Goal: Task Accomplishment & Management: Manage account settings

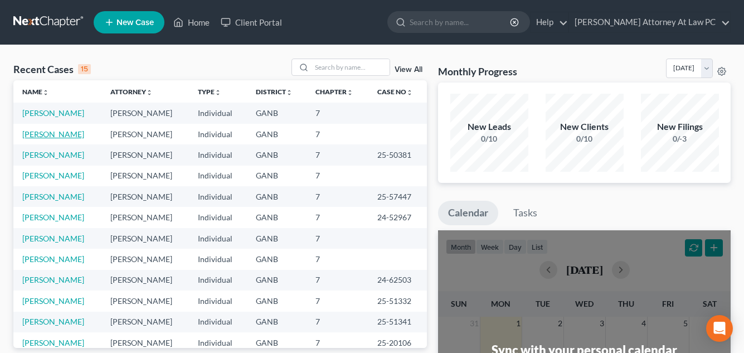
click at [66, 138] on link "[PERSON_NAME]" at bounding box center [53, 133] width 62 height 9
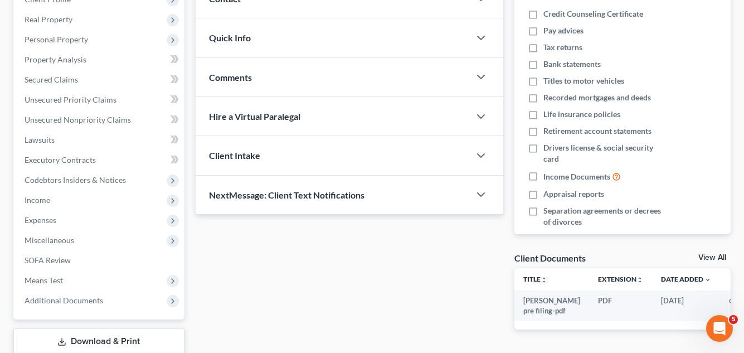
scroll to position [167, 0]
click at [101, 298] on span "Additional Documents" at bounding box center [64, 299] width 79 height 9
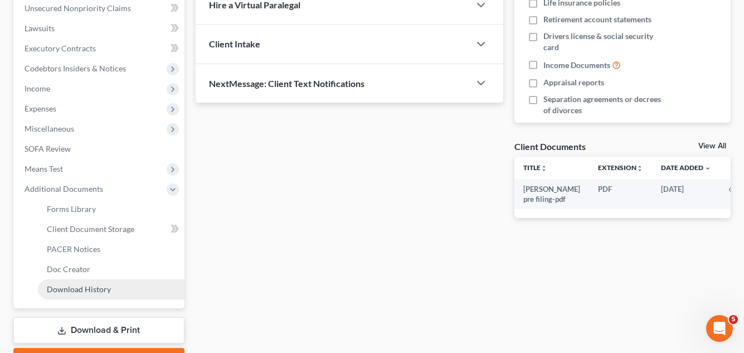
scroll to position [279, 0]
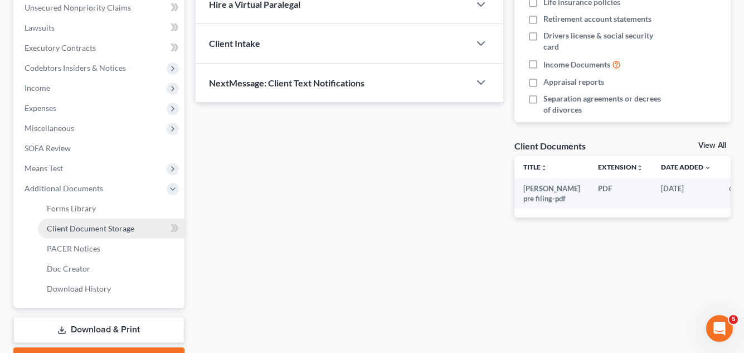
click at [118, 225] on span "Client Document Storage" at bounding box center [91, 228] width 88 height 9
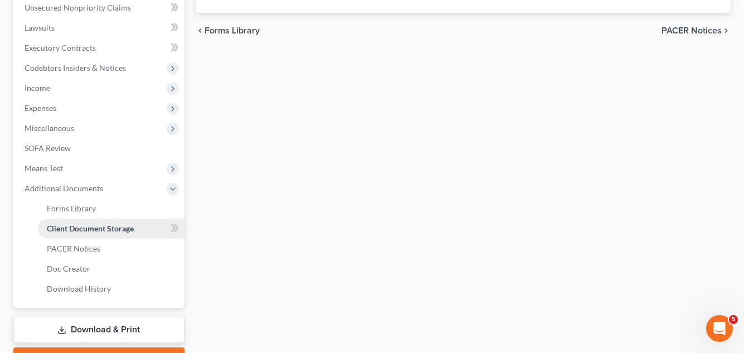
select select "5"
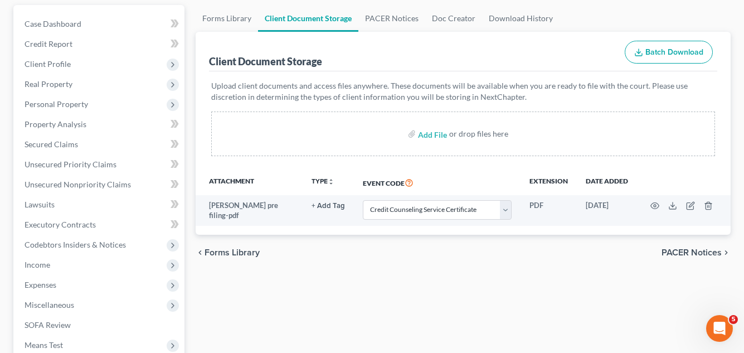
scroll to position [112, 0]
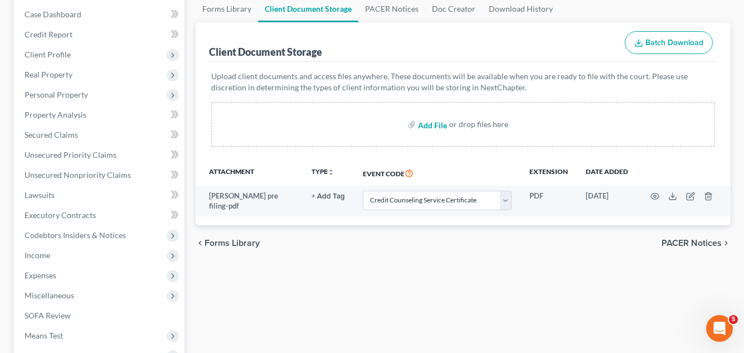
click at [423, 123] on input "file" at bounding box center [431, 124] width 27 height 20
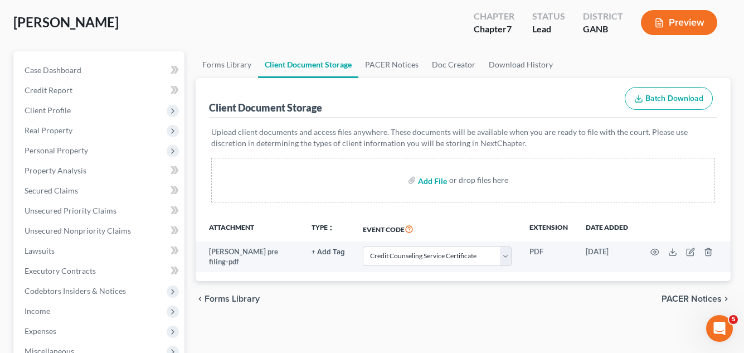
type input "C:\fakepath\[PERSON_NAME] paystubs.pdf"
select select "5"
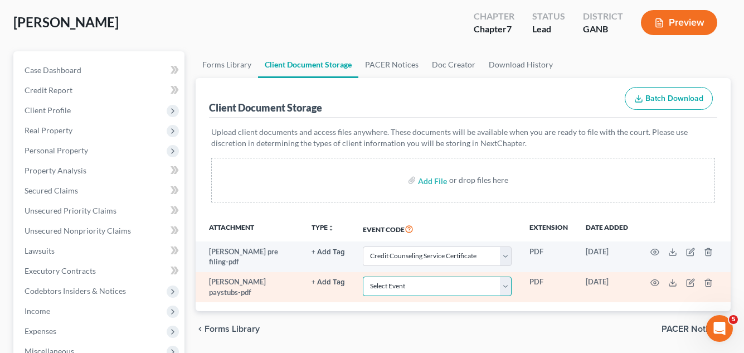
click at [507, 289] on select "Select Event 01 - Chapter 13 Plan - Initial Plan 02-Application to Pay Filing F…" at bounding box center [437, 287] width 149 height 20
select select "35"
click at [363, 277] on select "Select Event 01 - Chapter 13 Plan - Initial Plan 02-Application to Pay Filing F…" at bounding box center [437, 287] width 149 height 20
